Goal: Navigation & Orientation: Locate item on page

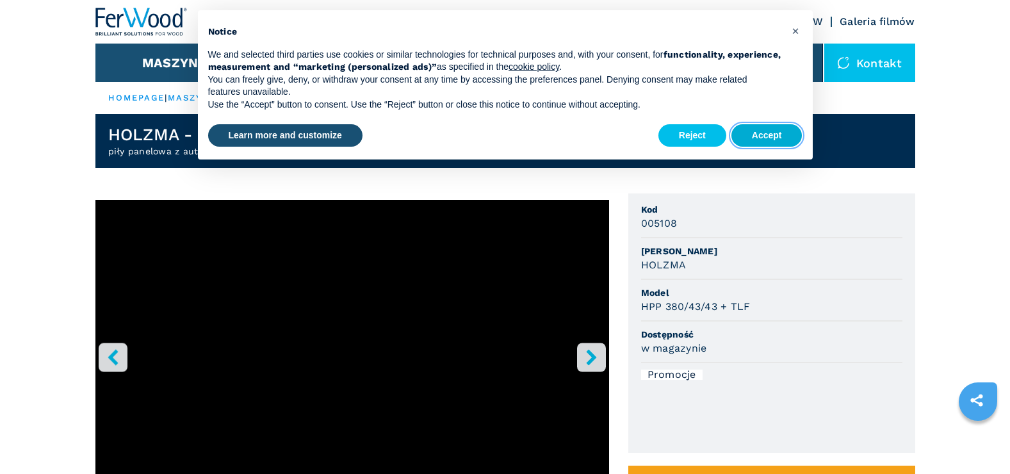
click at [772, 134] on button "Accept" at bounding box center [766, 135] width 71 height 23
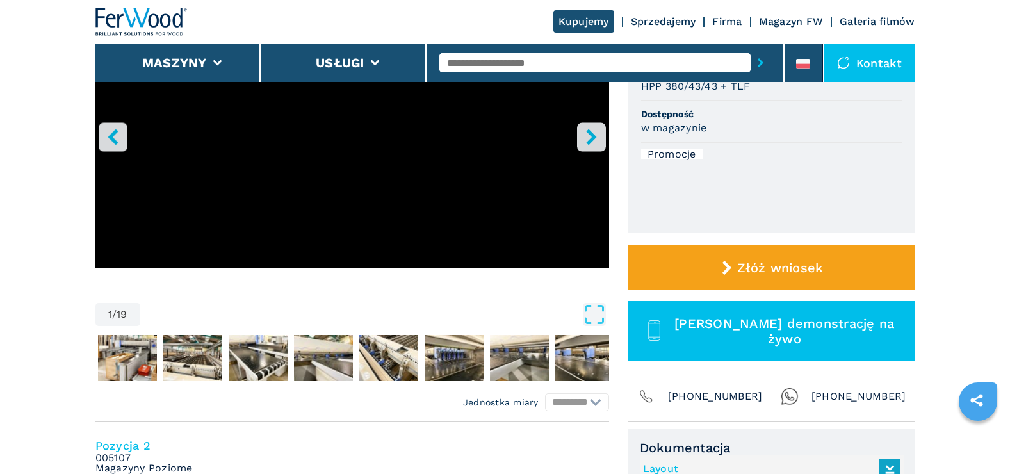
scroll to position [192, 0]
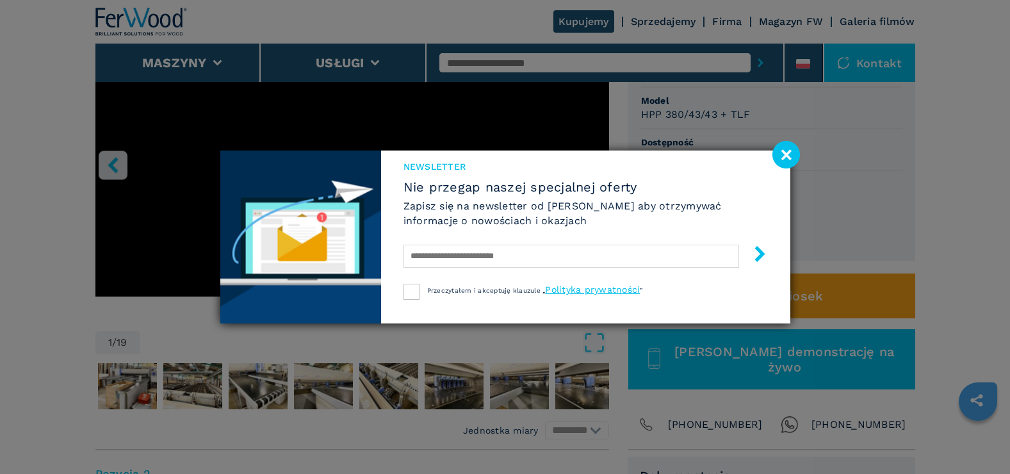
drag, startPoint x: 788, startPoint y: 155, endPoint x: 776, endPoint y: 154, distance: 12.9
click at [788, 155] on image at bounding box center [786, 155] width 28 height 28
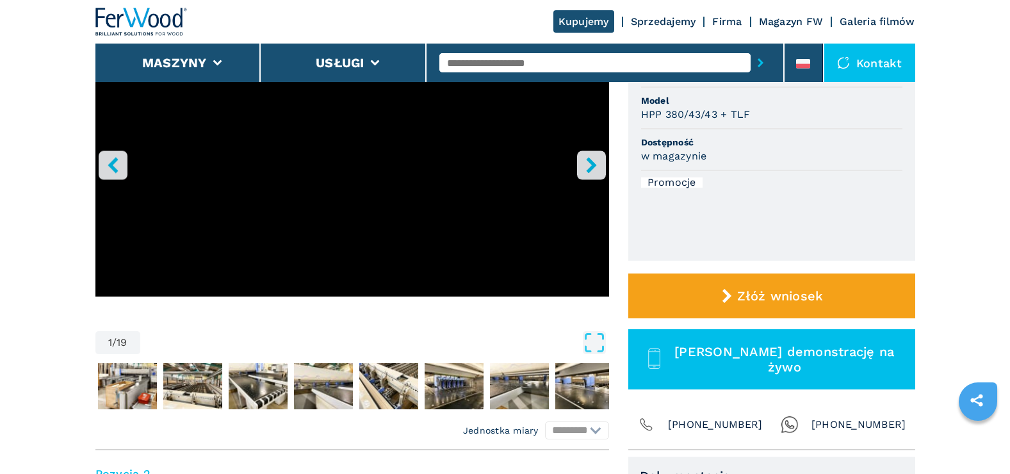
click at [585, 159] on icon "right-button" at bounding box center [591, 165] width 16 height 16
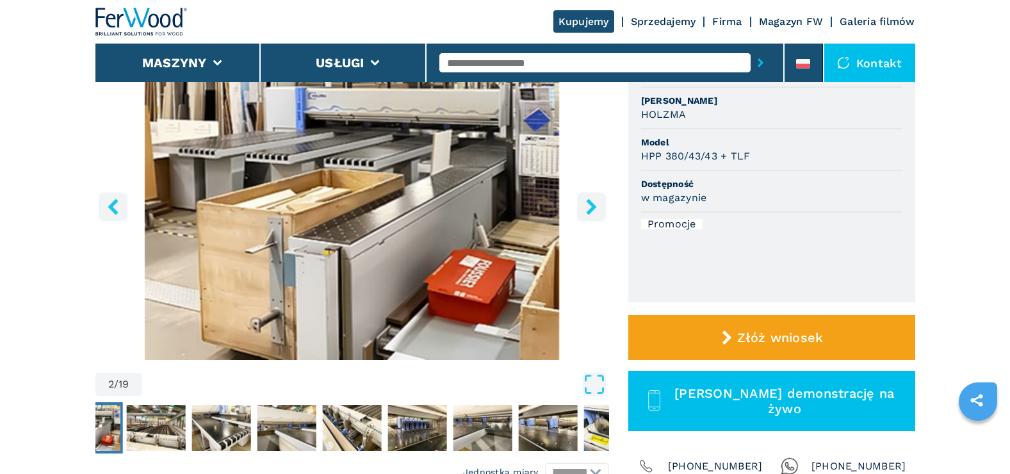
scroll to position [128, 0]
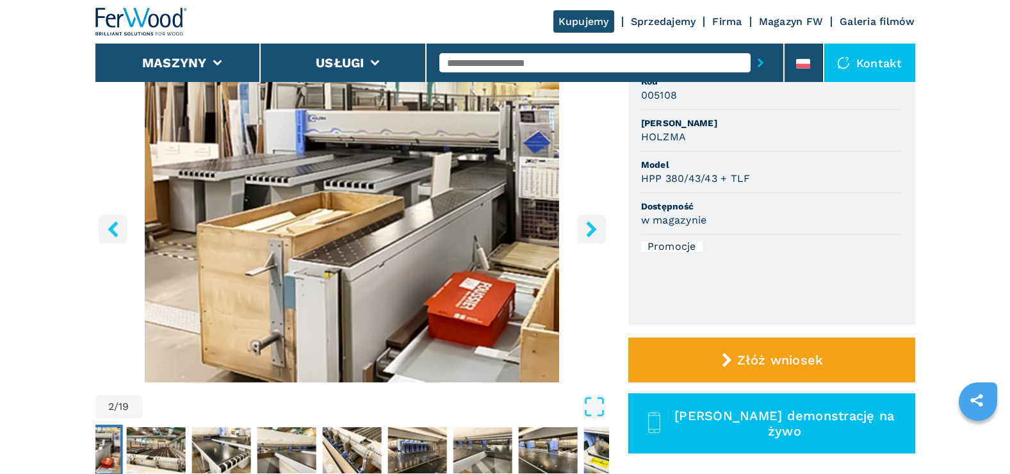
click at [593, 230] on icon "right-button" at bounding box center [591, 229] width 10 height 16
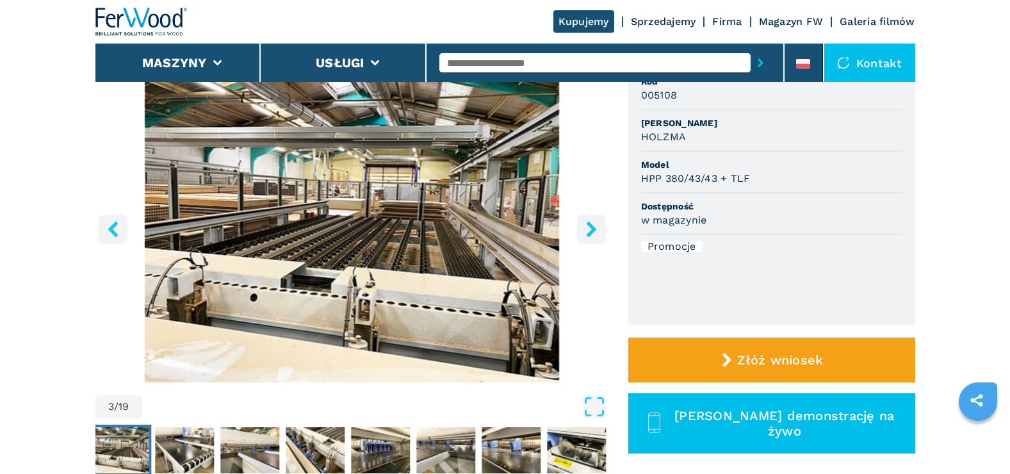
click at [593, 230] on icon "right-button" at bounding box center [591, 229] width 10 height 16
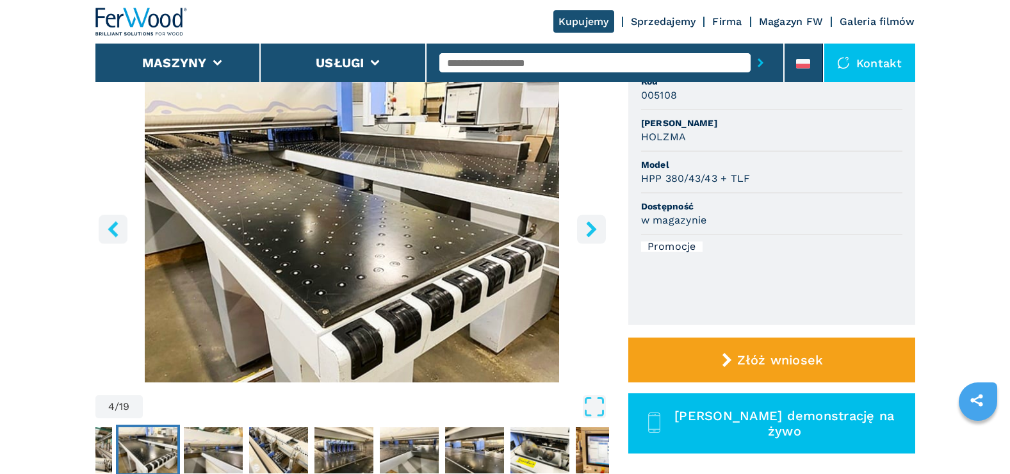
click at [593, 230] on icon "right-button" at bounding box center [591, 229] width 10 height 16
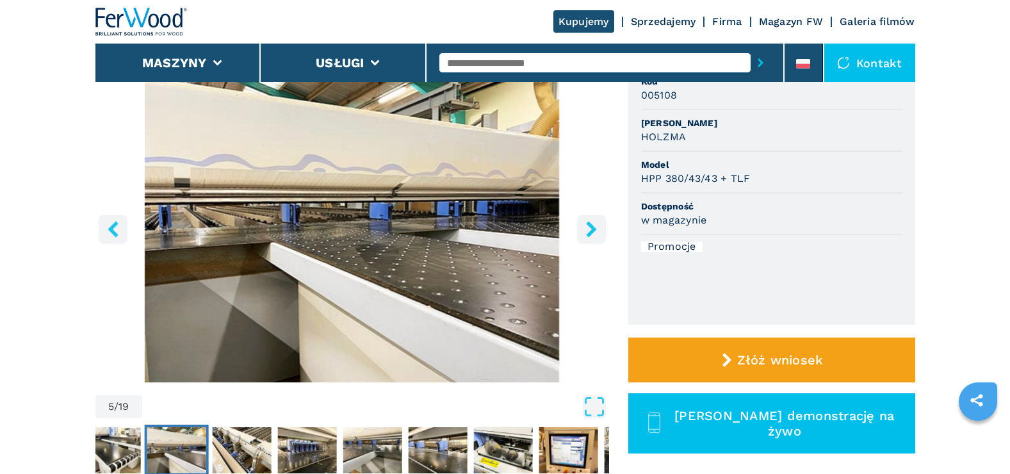
click at [593, 230] on icon "right-button" at bounding box center [591, 229] width 10 height 16
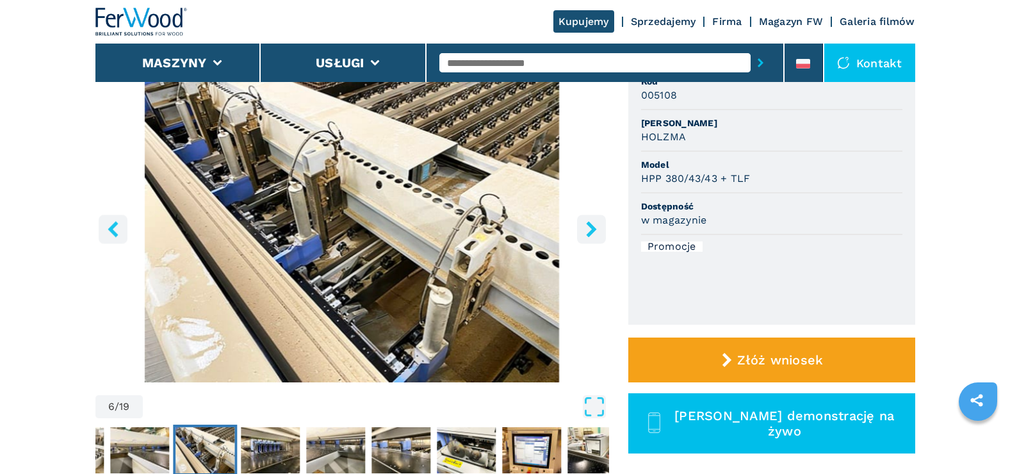
click at [593, 230] on icon "right-button" at bounding box center [591, 229] width 10 height 16
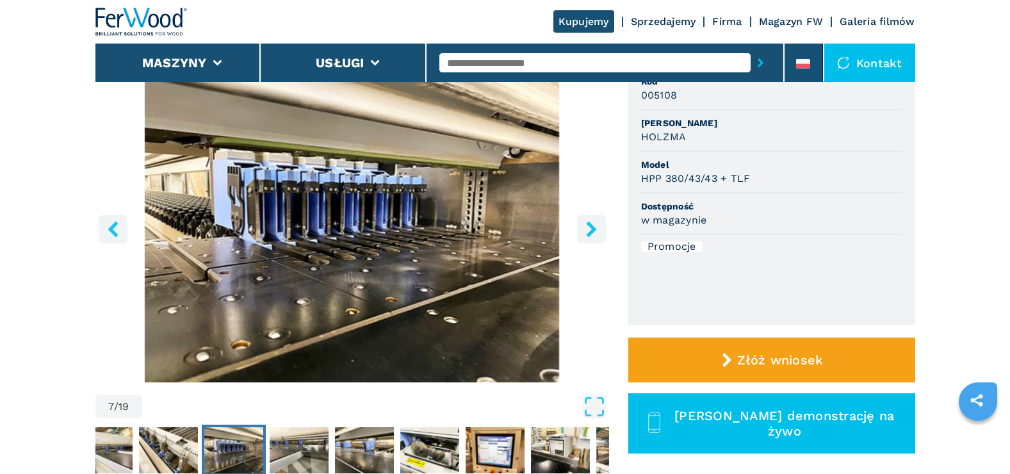
click at [593, 230] on icon "right-button" at bounding box center [591, 229] width 10 height 16
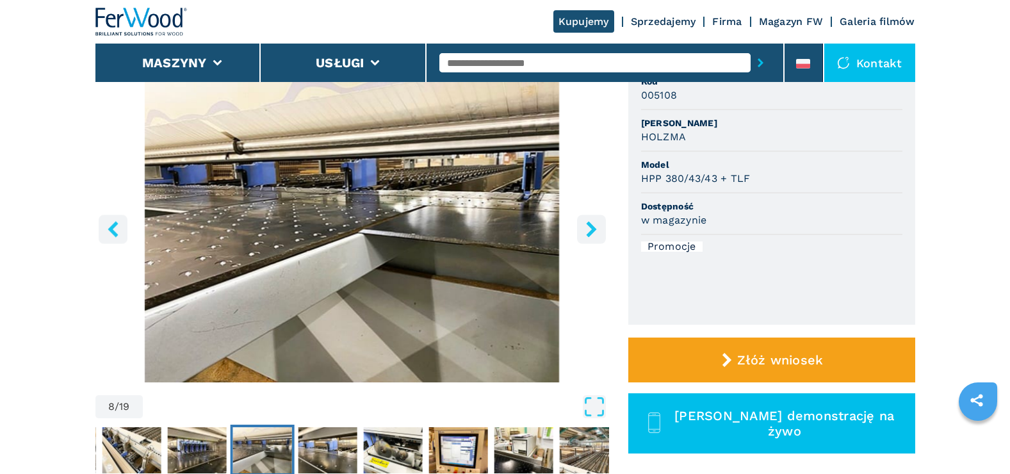
click at [593, 230] on icon "right-button" at bounding box center [591, 229] width 10 height 16
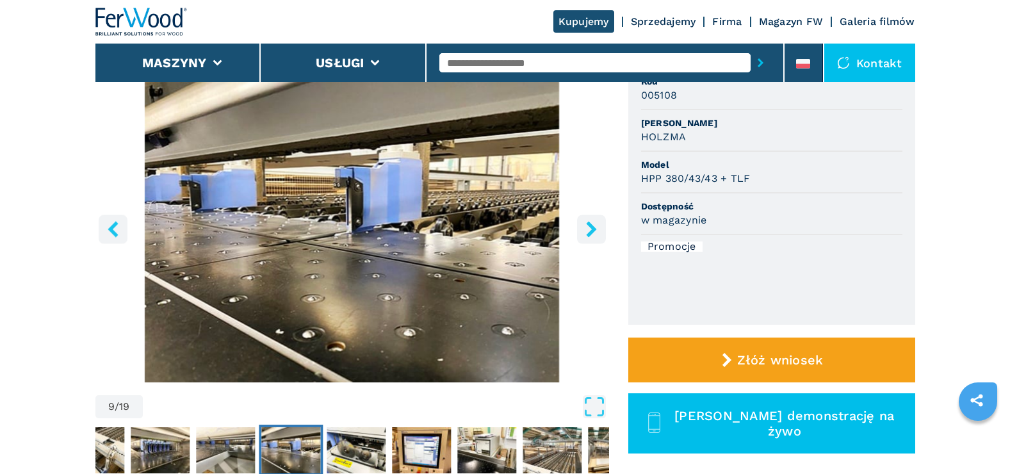
click at [593, 230] on icon "right-button" at bounding box center [591, 229] width 10 height 16
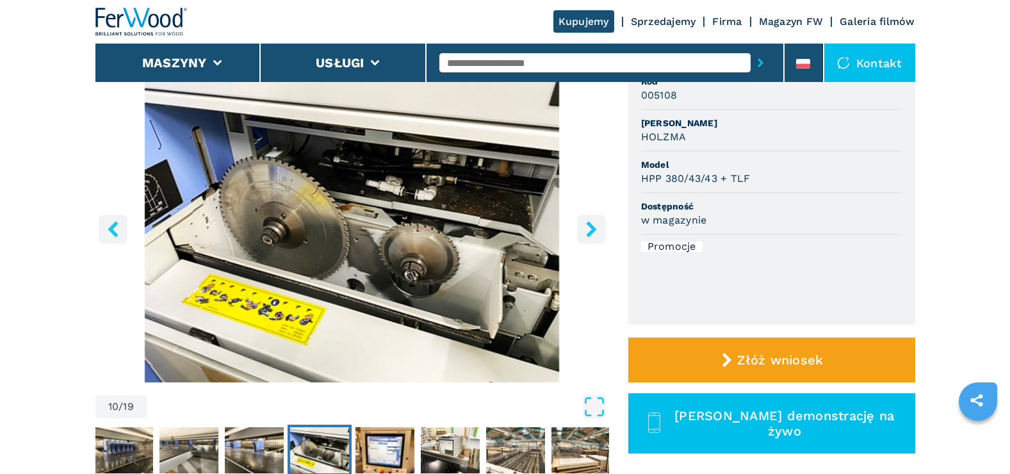
click at [593, 230] on icon "right-button" at bounding box center [591, 229] width 10 height 16
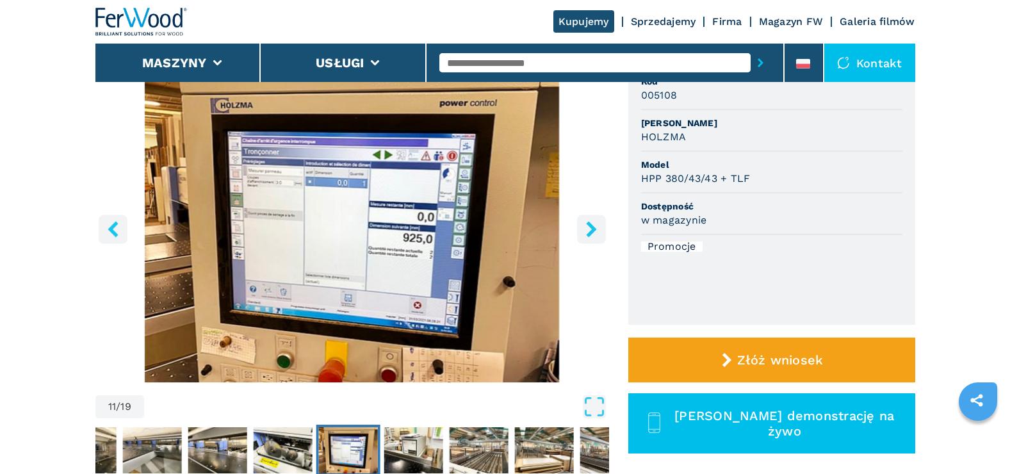
click at [593, 230] on icon "right-button" at bounding box center [591, 229] width 10 height 16
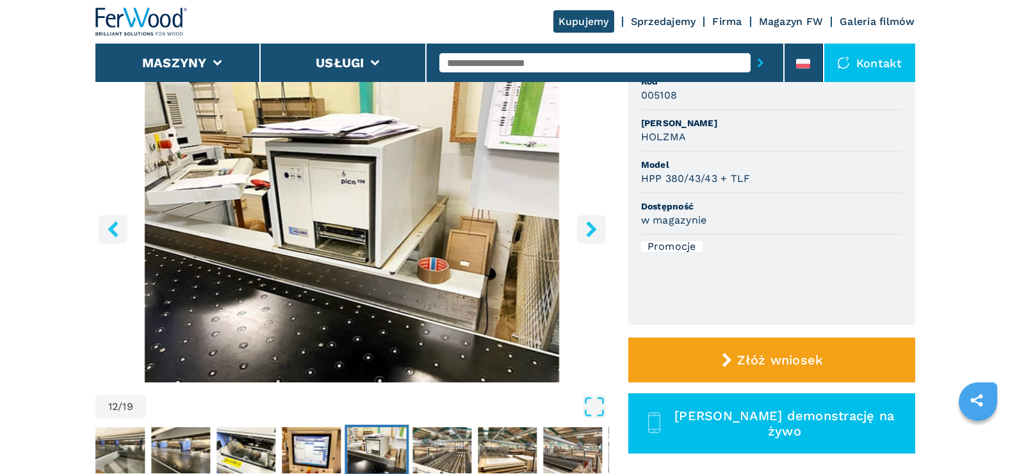
click at [593, 230] on icon "right-button" at bounding box center [591, 229] width 10 height 16
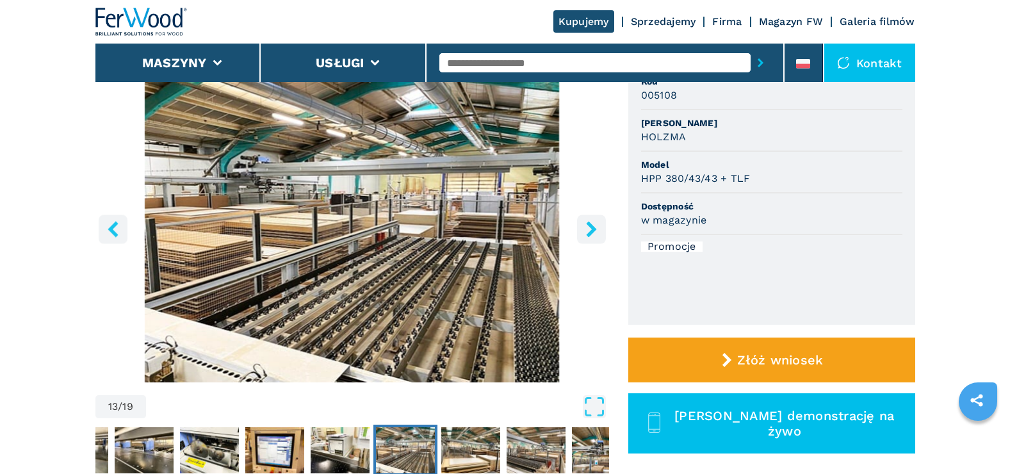
click at [593, 229] on icon "right-button" at bounding box center [591, 229] width 10 height 16
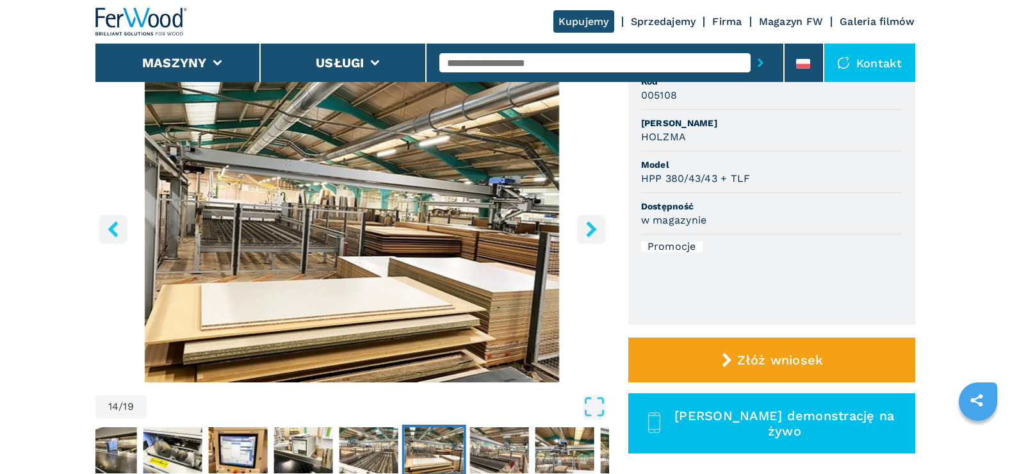
click at [593, 229] on icon "right-button" at bounding box center [591, 229] width 10 height 16
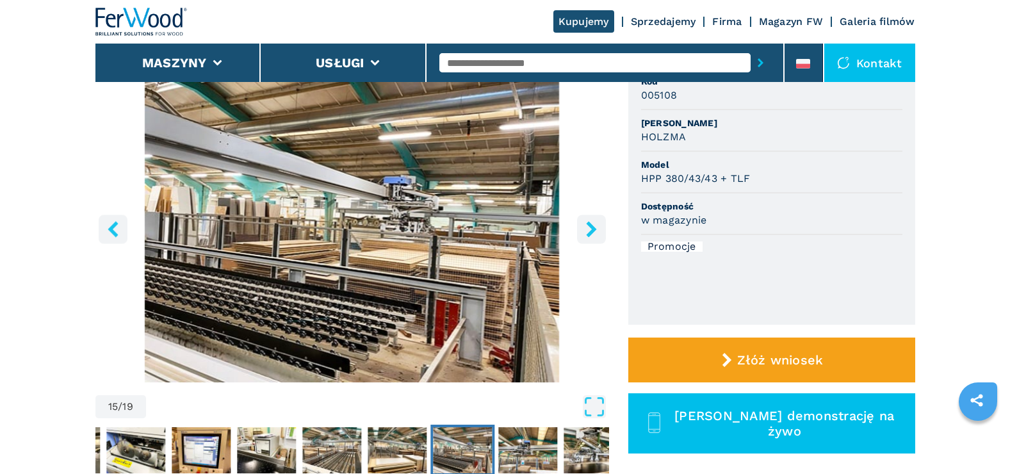
click at [593, 229] on icon "right-button" at bounding box center [591, 229] width 10 height 16
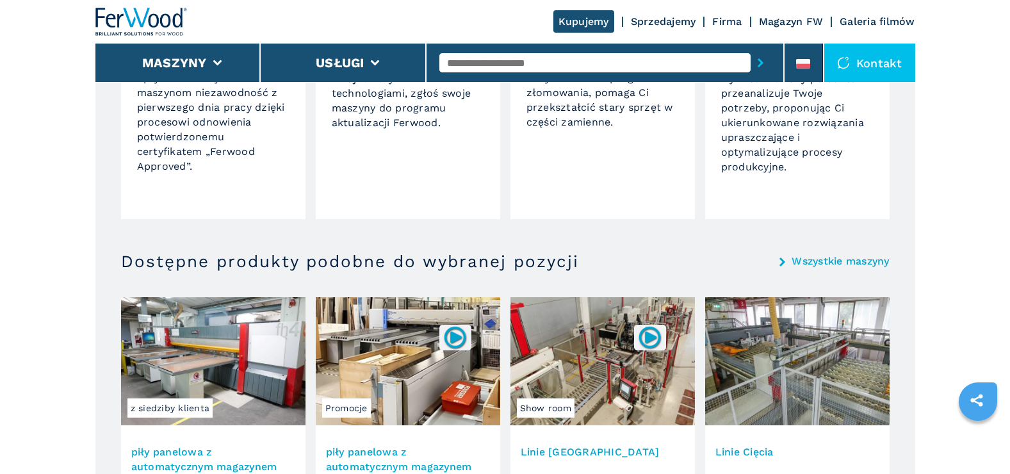
scroll to position [1025, 0]
